Goal: Task Accomplishment & Management: Manage account settings

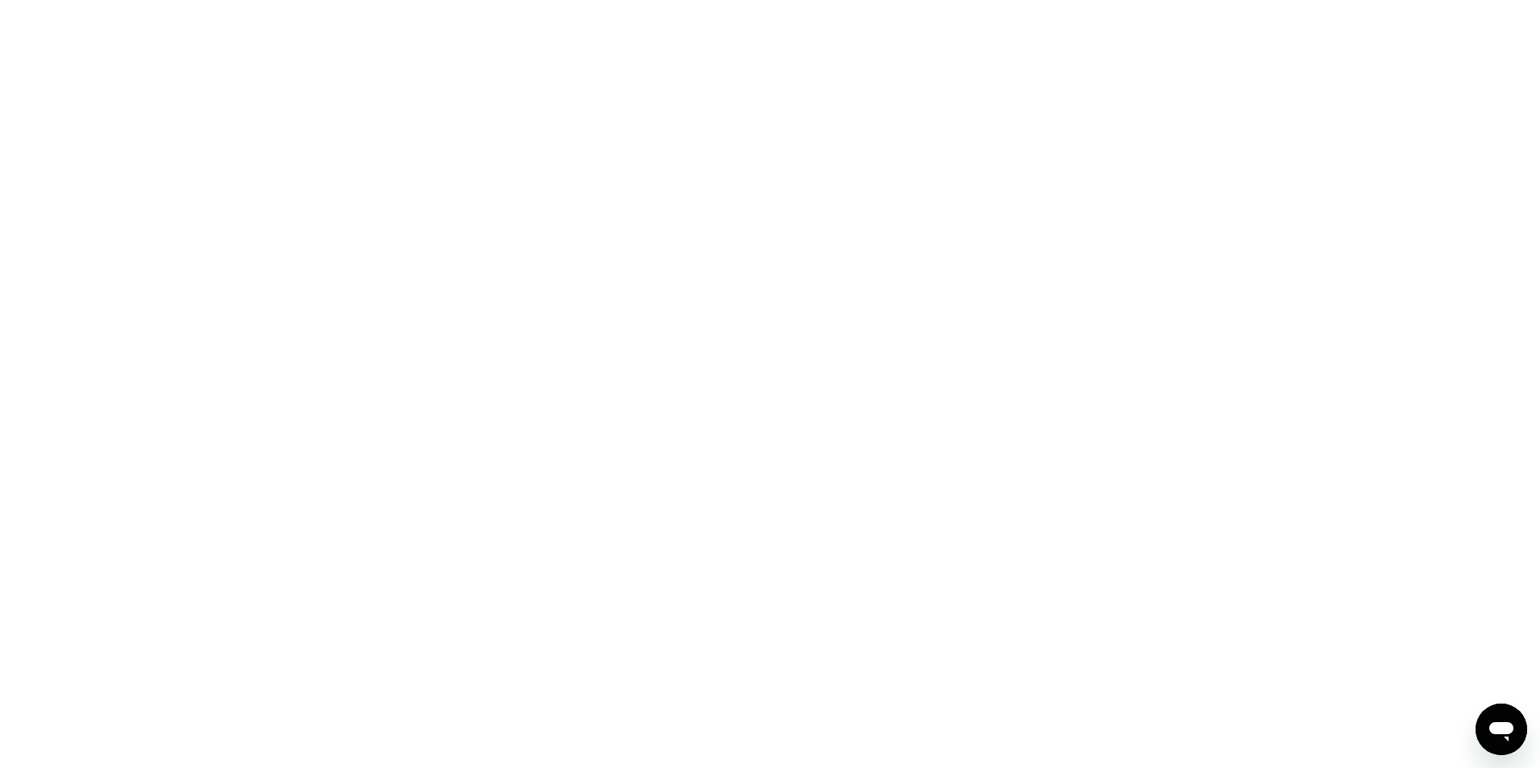
click at [897, 179] on div at bounding box center [770, 384] width 1540 height 768
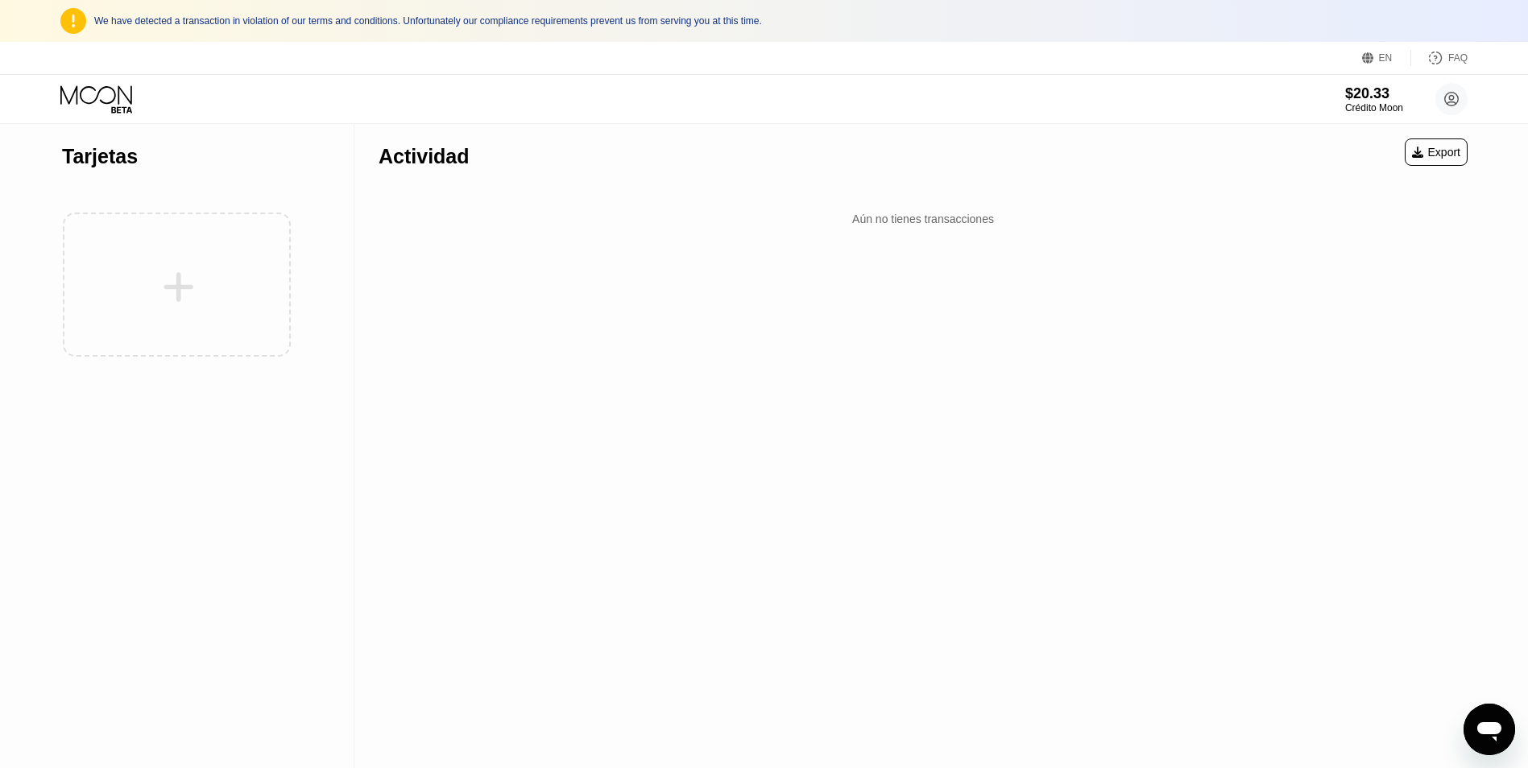
click at [1139, 352] on div "Actividad Export Aún no tienes transacciones" at bounding box center [922, 446] width 1137 height 644
click at [1369, 96] on div "$20.33" at bounding box center [1373, 93] width 59 height 17
